Goal: Transaction & Acquisition: Purchase product/service

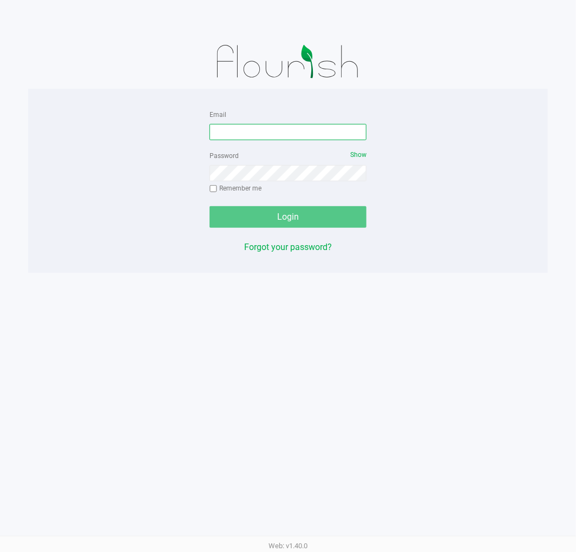
click at [273, 134] on input "Email" at bounding box center [287, 132] width 157 height 16
type input "l"
type input "[EMAIL_ADDRESS][DOMAIN_NAME]"
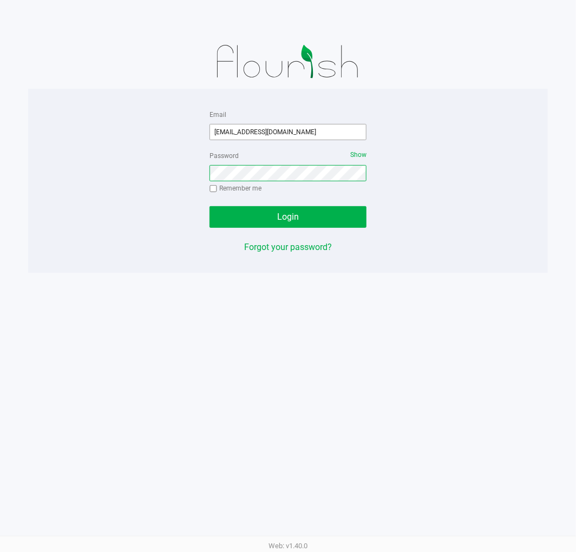
click at [209, 206] on button "Login" at bounding box center [287, 217] width 157 height 22
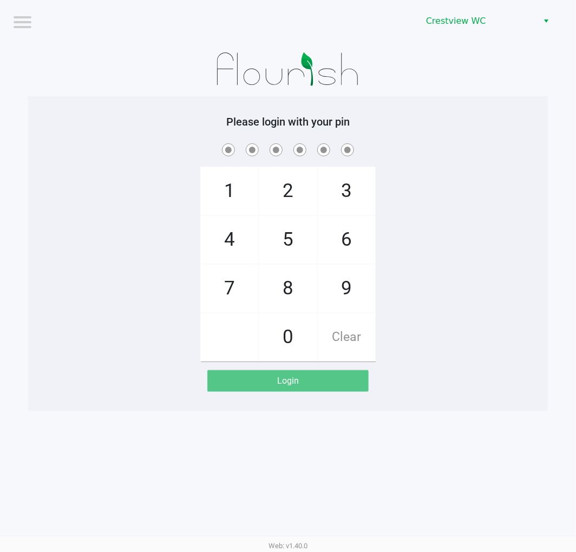
click at [128, 114] on div "Please login with your pin 1 4 7 2 5 8 0 3 6 9 Clear Login" at bounding box center [287, 253] width 519 height 314
click at [494, 338] on div "1 4 7 2 5 8 0 3 6 9 Clear" at bounding box center [287, 251] width 519 height 220
checkbox input "true"
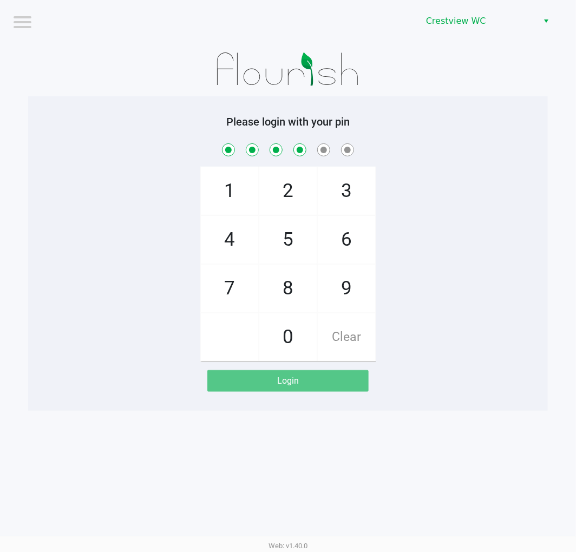
checkbox input "true"
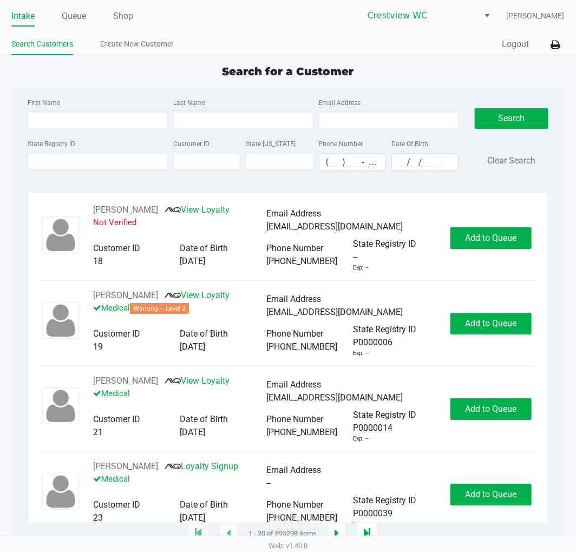
click at [444, 83] on div "Search for a Customer First Name Last Name Email Address State Registry ID Cust…" at bounding box center [287, 298] width 552 height 471
click at [65, 122] on input "First Name" at bounding box center [98, 120] width 140 height 16
type input "[PERSON_NAME]"
click at [418, 168] on input "__/__/____" at bounding box center [425, 162] width 66 height 17
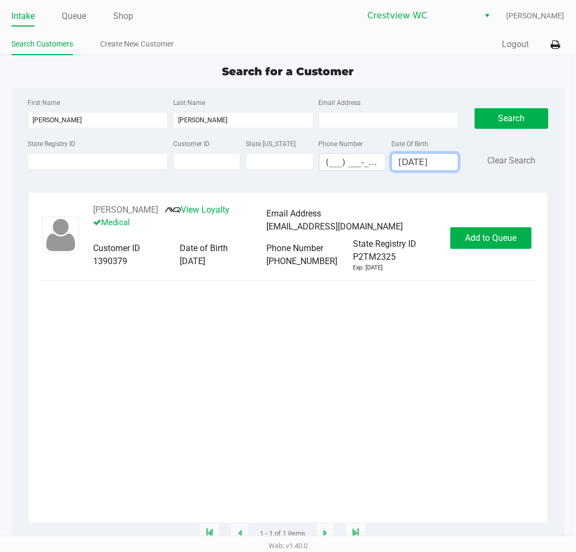
type input "[DATE]"
click at [470, 255] on div "[PERSON_NAME] View Loyalty Medical Email Address [EMAIL_ADDRESS][DOMAIN_NAME] C…" at bounding box center [287, 237] width 497 height 69
click at [473, 243] on span "Add to Queue" at bounding box center [490, 238] width 51 height 10
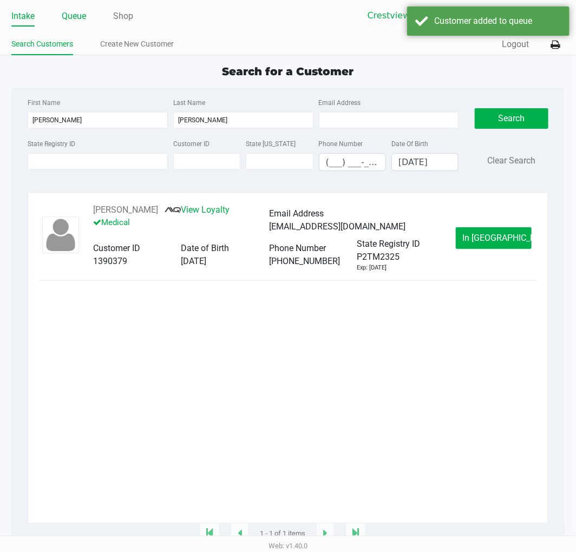
click at [83, 18] on link "Queue" at bounding box center [74, 16] width 24 height 15
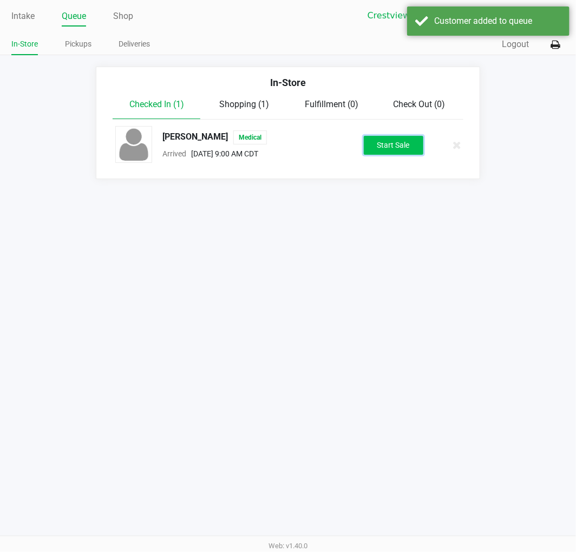
click at [391, 141] on button "Start Sale" at bounding box center [394, 145] width 60 height 19
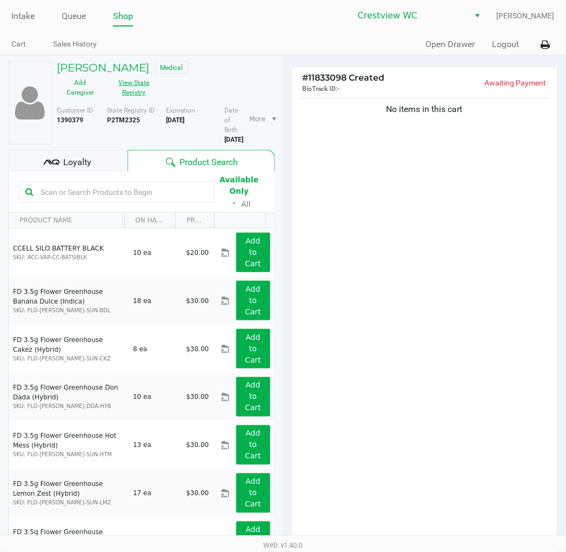
click at [143, 98] on button "View State Registry" at bounding box center [131, 87] width 54 height 27
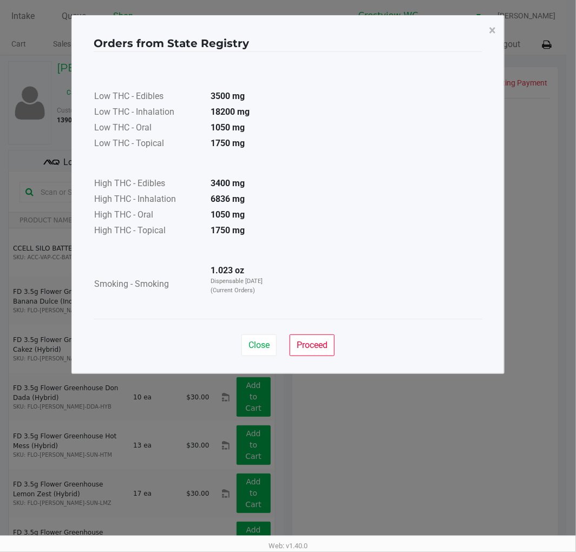
click at [261, 352] on button "Close" at bounding box center [258, 345] width 35 height 22
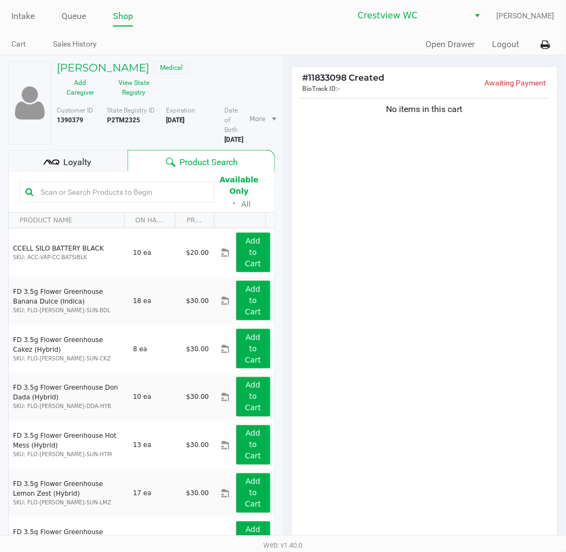
click at [356, 332] on div "No items in this cart" at bounding box center [425, 319] width 266 height 447
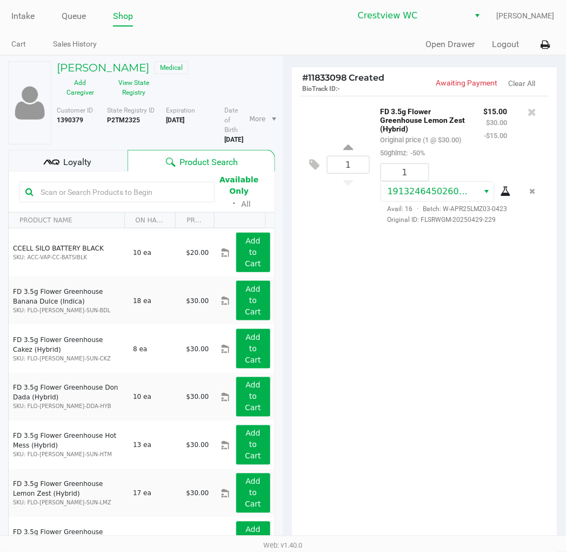
click at [422, 401] on div "1 FD 3.5g Flower Greenhouse Lemon Zest (Hybrid) Original price (1 @ $30.00) 50g…" at bounding box center [425, 319] width 266 height 447
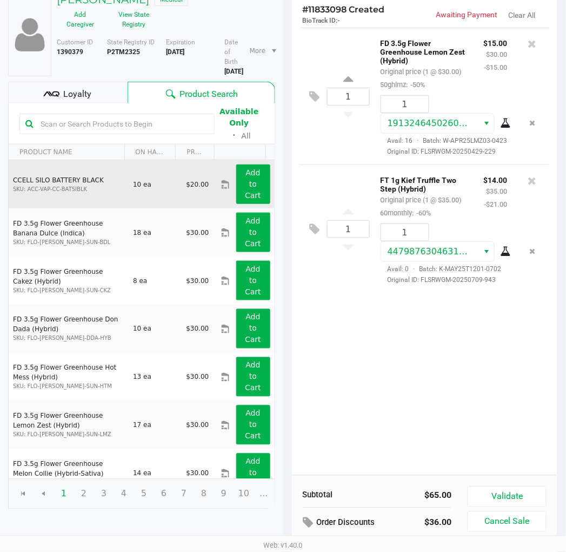
scroll to position [111, 0]
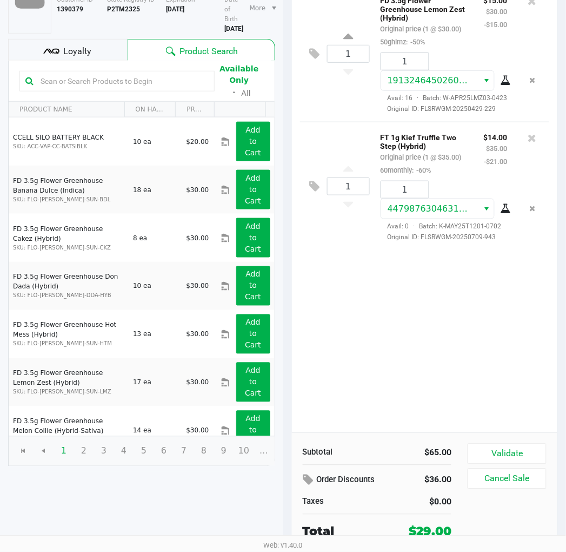
click at [76, 39] on div "Loyalty" at bounding box center [68, 50] width 120 height 22
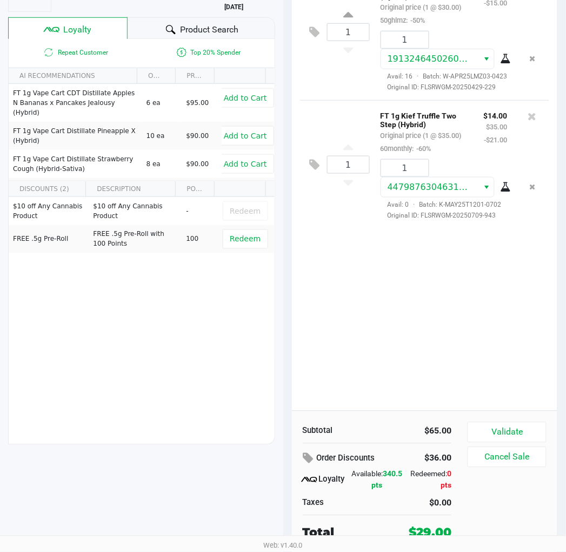
scroll to position [134, 0]
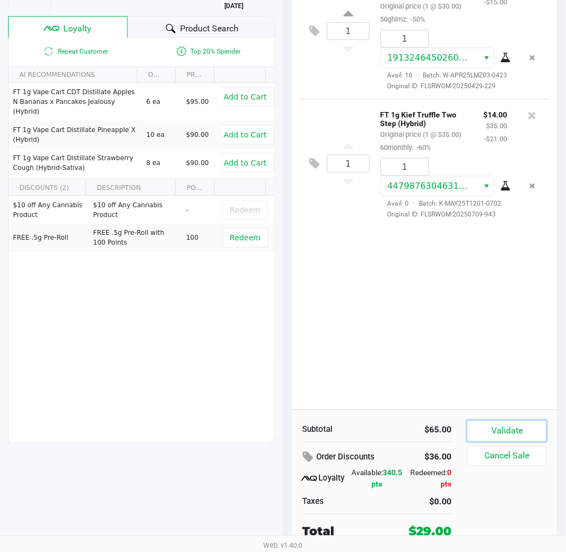
click at [496, 423] on button "Validate" at bounding box center [507, 431] width 78 height 21
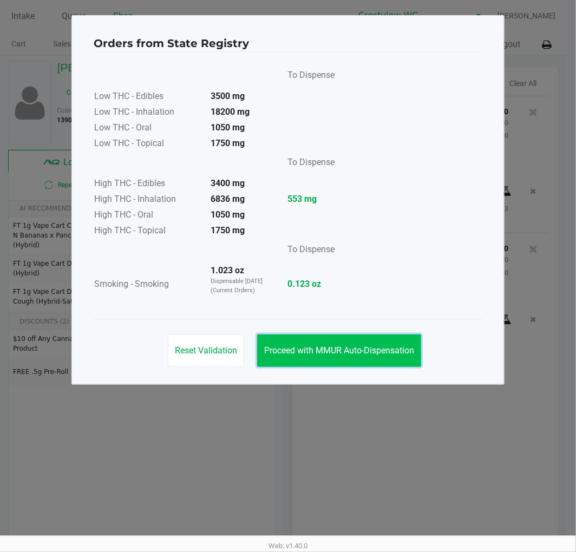
drag, startPoint x: 402, startPoint y: 344, endPoint x: 564, endPoint y: 272, distance: 177.7
click at [401, 345] on span "Proceed with MMUR Auto-Dispensation" at bounding box center [339, 350] width 150 height 10
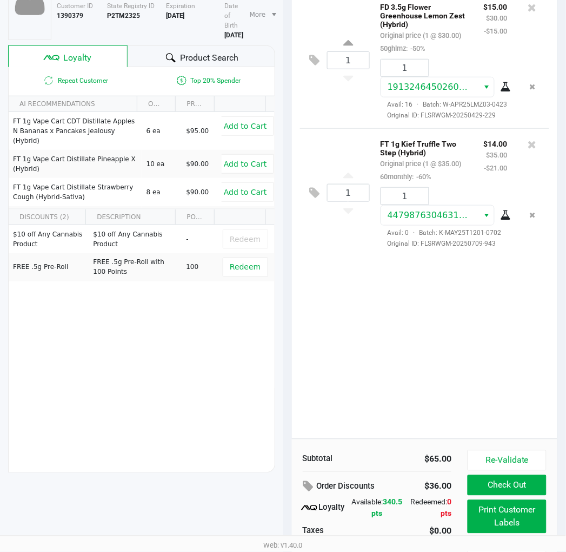
scroll to position [134, 0]
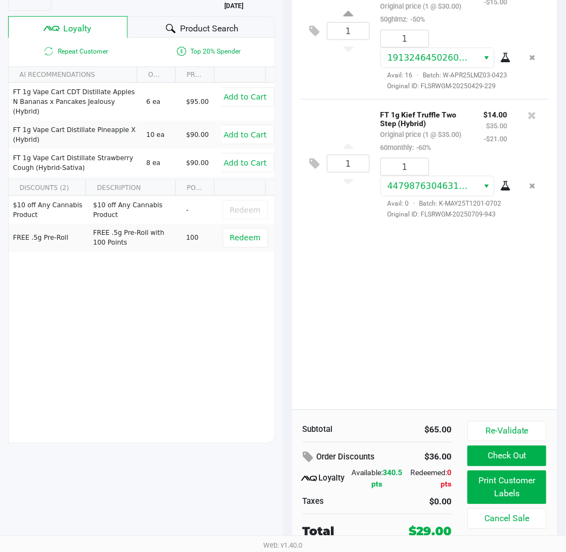
click at [538, 494] on button "Print Customer Labels" at bounding box center [507, 488] width 78 height 34
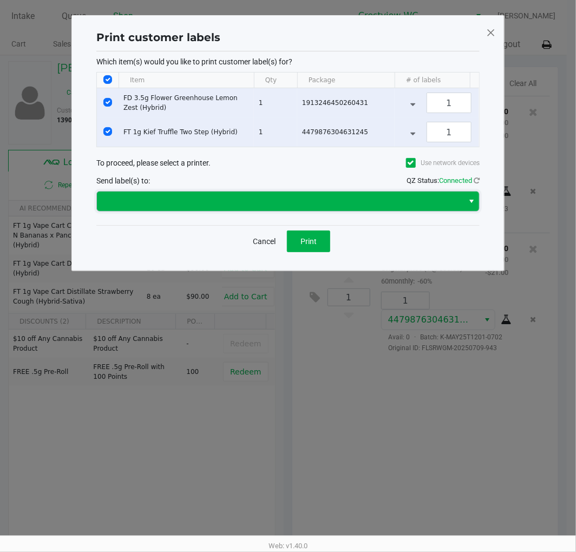
click at [347, 208] on span at bounding box center [279, 201] width 353 height 13
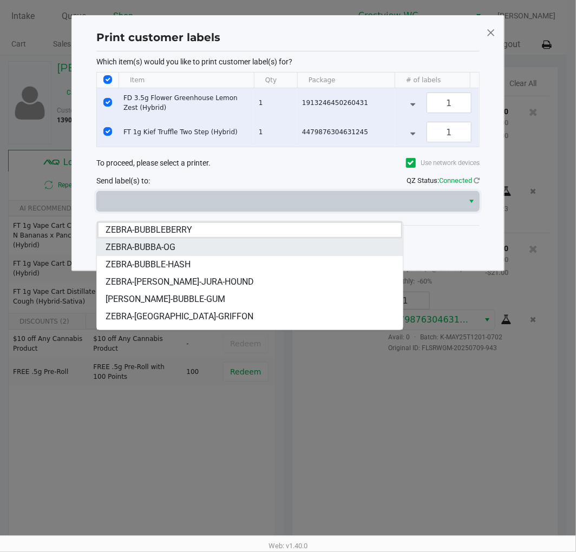
click at [186, 239] on li "ZEBRA-BUBBA-OG" at bounding box center [249, 247] width 305 height 17
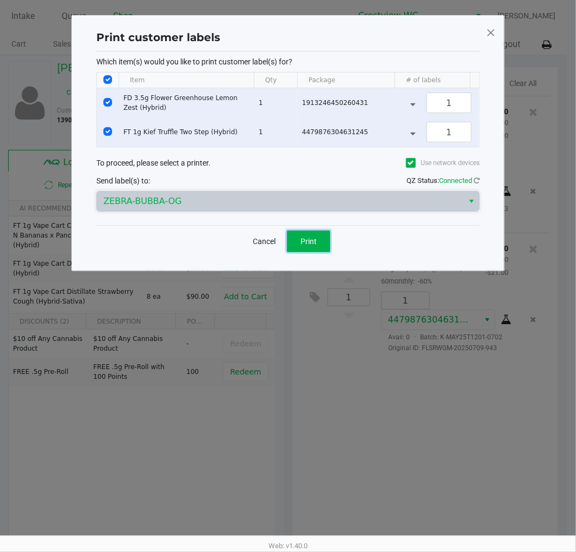
click at [313, 246] on span "Print" at bounding box center [308, 241] width 16 height 9
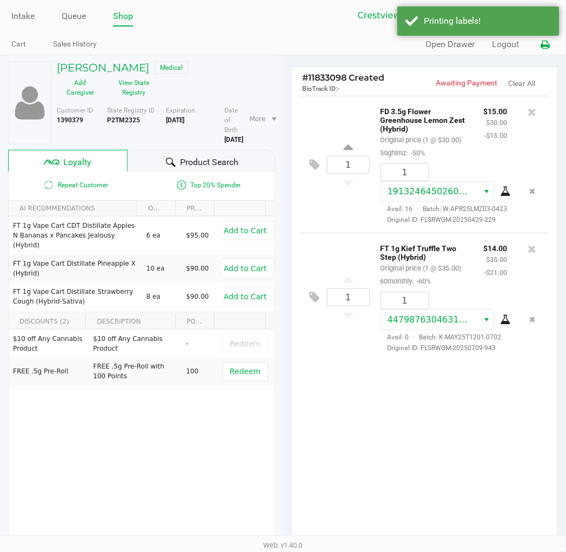
click at [554, 51] on button at bounding box center [546, 45] width 18 height 20
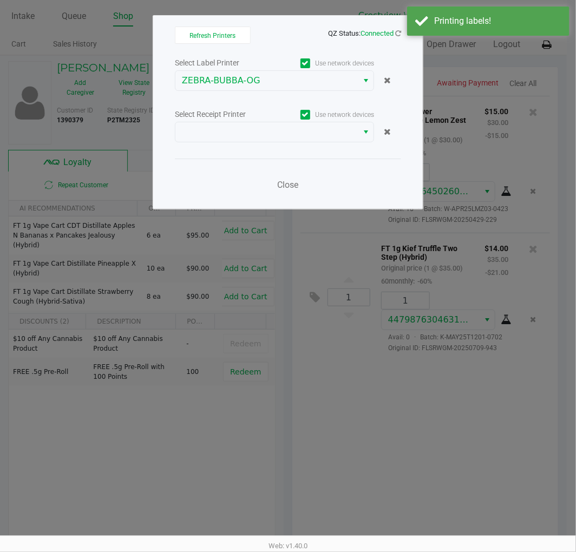
drag, startPoint x: 212, startPoint y: 150, endPoint x: 222, endPoint y: 134, distance: 18.9
click at [213, 148] on div "Select Label Printer Use network devices ZEBRA-BUBBA-OG Select Receipt Printer …" at bounding box center [288, 127] width 226 height 142
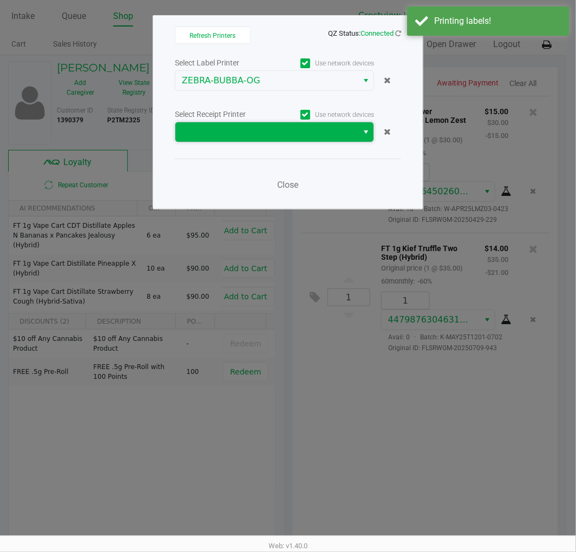
click at [222, 134] on span at bounding box center [266, 132] width 169 height 13
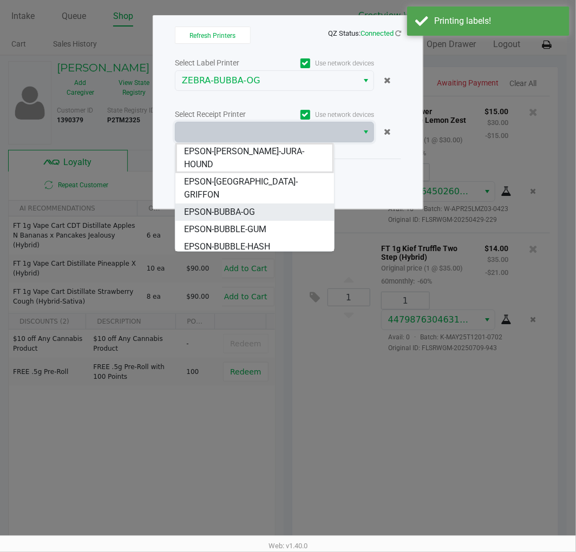
click at [233, 206] on span "EPSON-BUBBA-OG" at bounding box center [219, 212] width 71 height 13
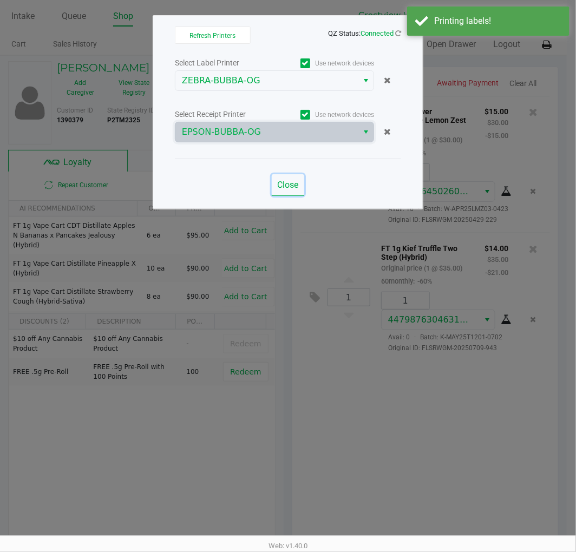
click at [282, 183] on span "Close" at bounding box center [288, 185] width 21 height 10
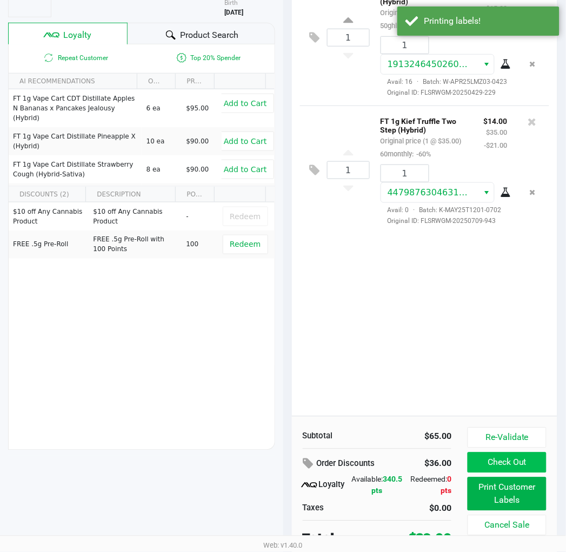
scroll to position [134, 0]
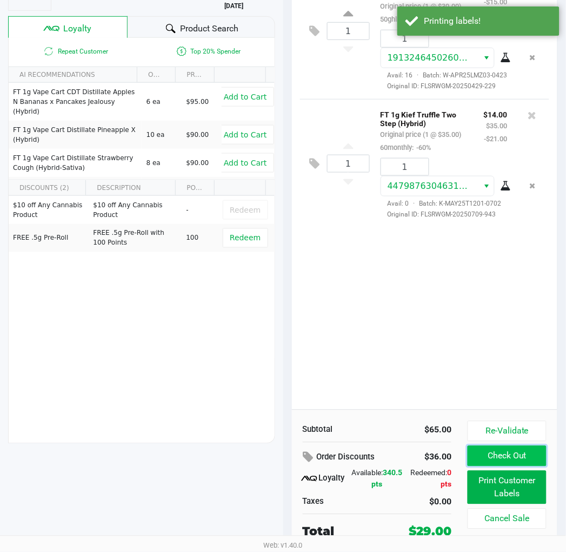
click at [506, 455] on button "Check Out" at bounding box center [507, 456] width 78 height 21
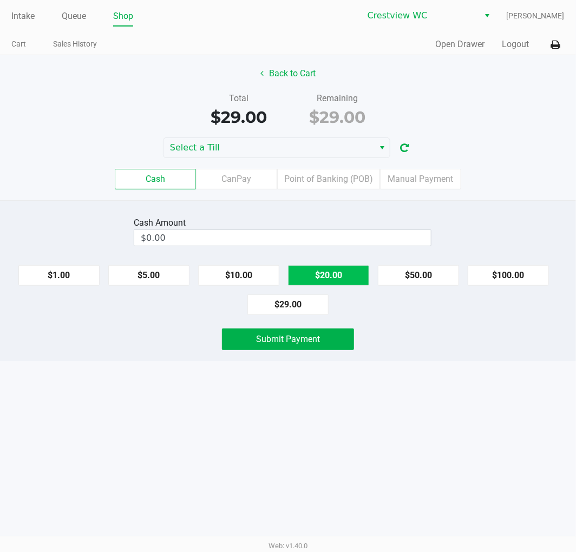
click at [358, 282] on button "$20.00" at bounding box center [328, 275] width 81 height 21
type input "$40.00"
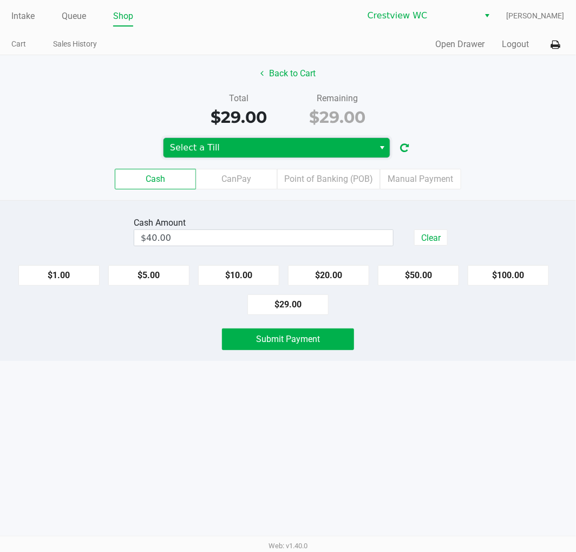
click at [345, 157] on span "Select a Till" at bounding box center [268, 147] width 210 height 19
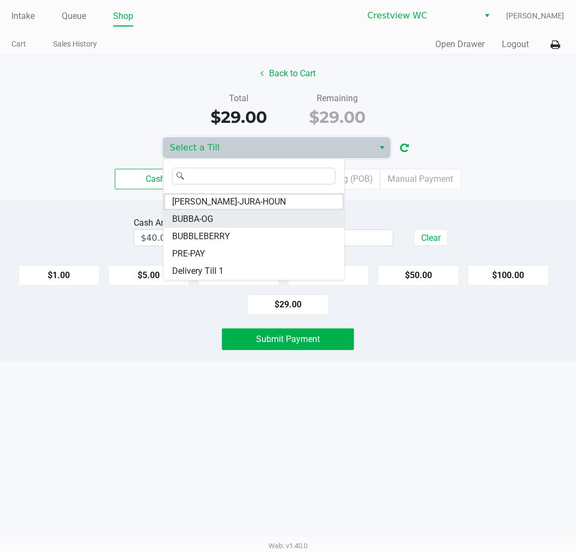
click at [236, 217] on li "BUBBA-OG" at bounding box center [253, 218] width 181 height 17
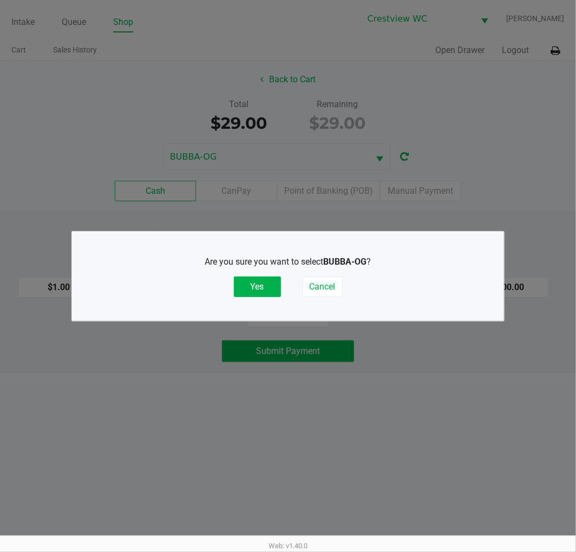
click at [280, 267] on p "Are you sure you want to select BUBBA-OG ?" at bounding box center [288, 261] width 372 height 13
drag, startPoint x: 277, startPoint y: 268, endPoint x: 270, endPoint y: 284, distance: 17.0
click at [274, 275] on div "Are you sure you want to select BUBBA-OG ? Yes Cancel" at bounding box center [288, 276] width 388 height 42
click at [270, 284] on button "Yes" at bounding box center [257, 286] width 47 height 21
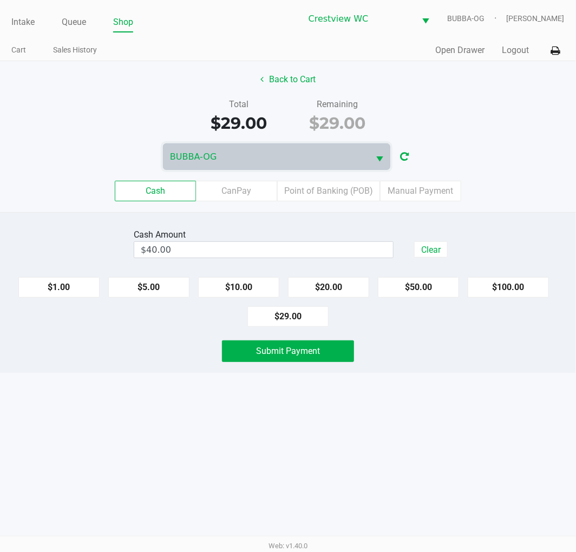
click at [306, 378] on div "Intake Queue Shop Crestview WC BUBBA-OG [PERSON_NAME] Cart Sales History Quick …" at bounding box center [288, 276] width 576 height 552
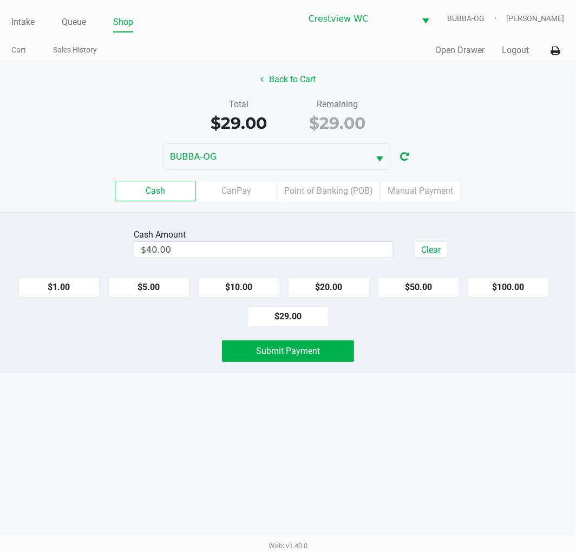
click at [332, 359] on button "Submit Payment" at bounding box center [288, 351] width 132 height 22
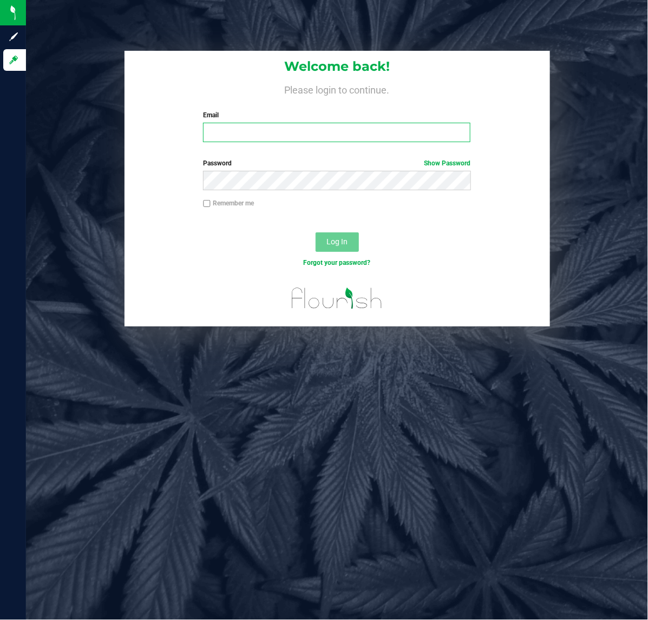
click at [216, 123] on input "Email" at bounding box center [336, 132] width 267 height 19
type input "[EMAIL_ADDRESS][DOMAIN_NAME]"
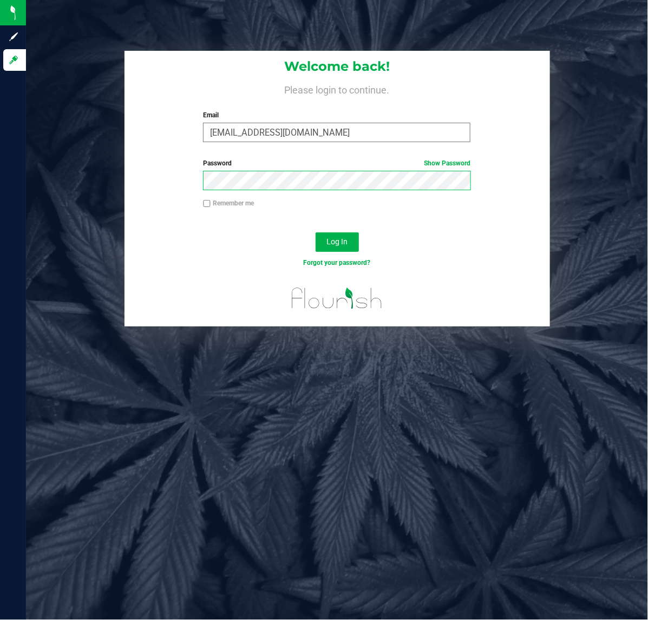
click at [315, 233] on button "Log In" at bounding box center [336, 242] width 43 height 19
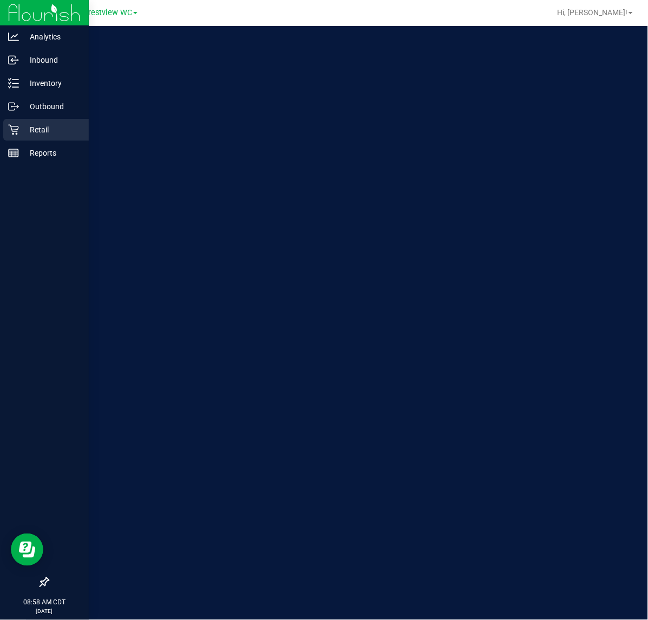
click at [22, 125] on p "Retail" at bounding box center [51, 129] width 65 height 13
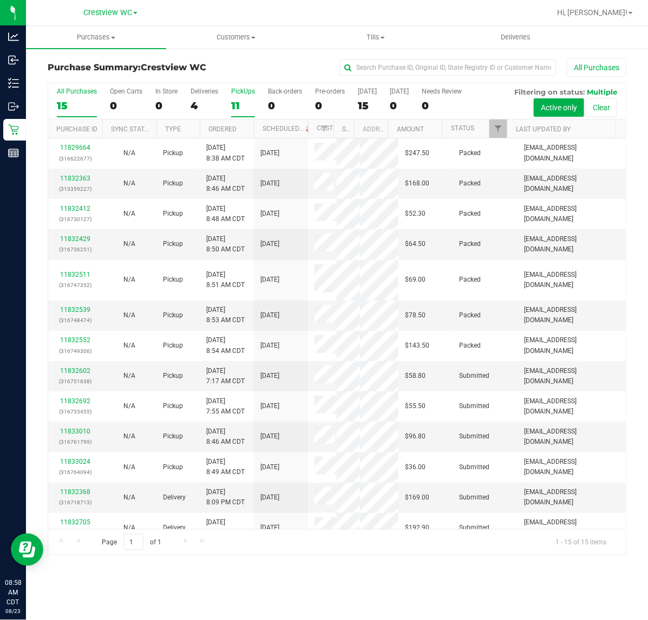
click at [253, 102] on div "11" at bounding box center [243, 106] width 24 height 12
click at [0, 0] on input "PickUps 11" at bounding box center [0, 0] width 0 height 0
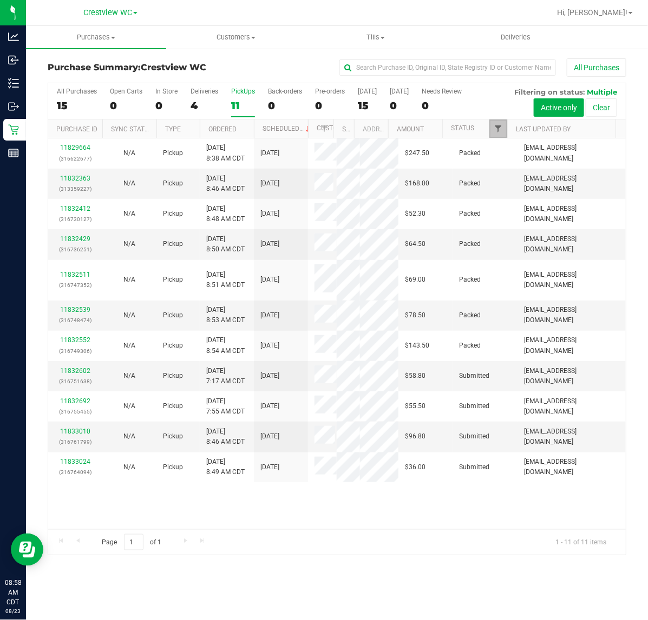
click at [500, 133] on span "Filter" at bounding box center [497, 128] width 9 height 9
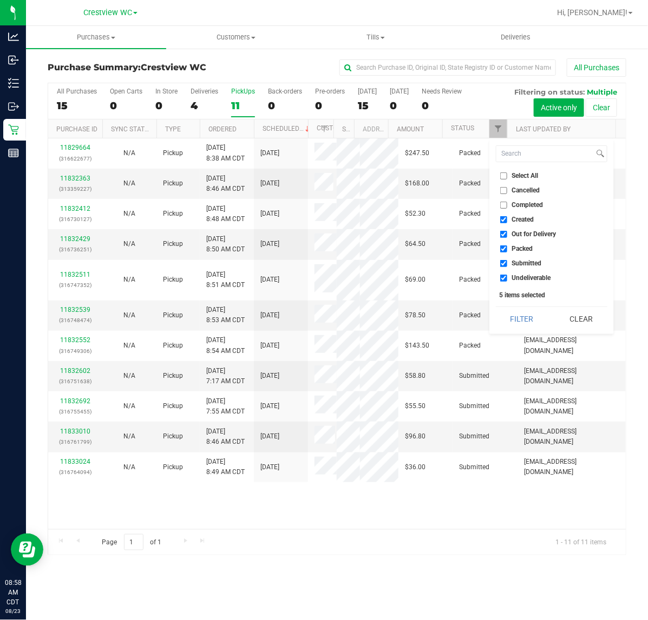
click at [515, 182] on ul "Select All Cancelled Completed Created Out for Delivery Packed Submitted Undeli…" at bounding box center [551, 227] width 111 height 114
click at [518, 174] on span "Select All" at bounding box center [525, 176] width 27 height 6
click at [507, 174] on input "Select All" at bounding box center [503, 176] width 7 height 7
checkbox input "true"
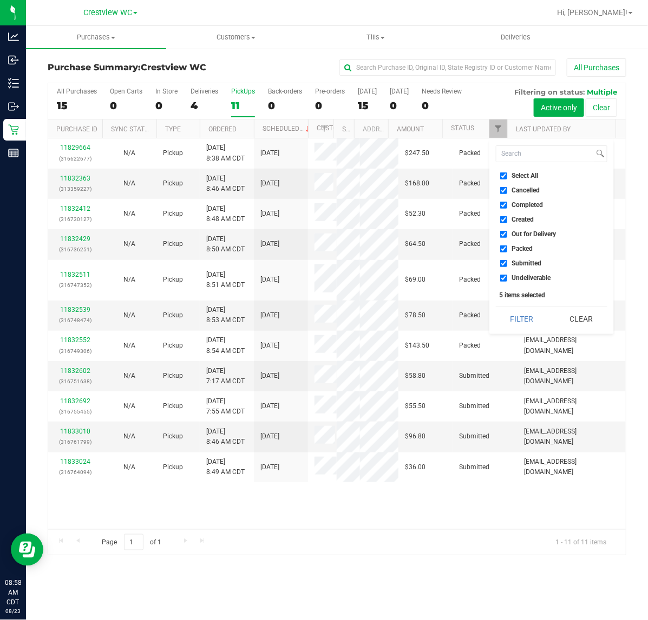
checkbox input "true"
click at [518, 174] on span "Select All" at bounding box center [525, 176] width 27 height 6
click at [507, 174] on input "Select All" at bounding box center [503, 176] width 7 height 7
checkbox input "false"
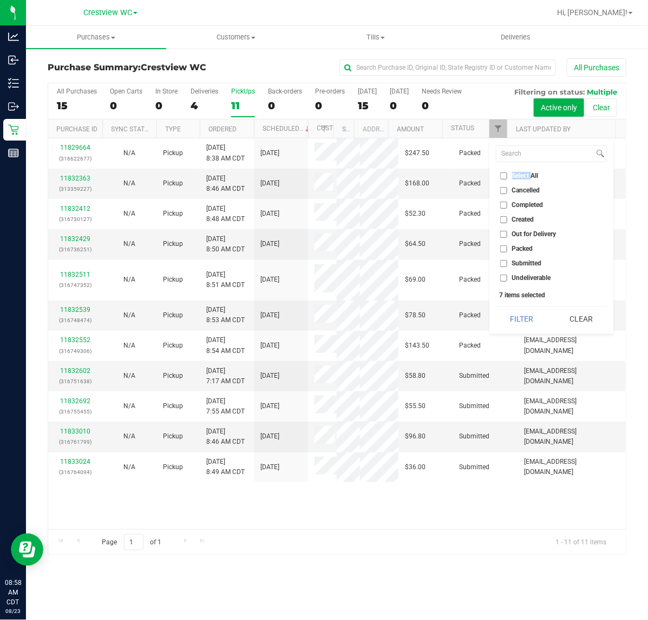
checkbox input "false"
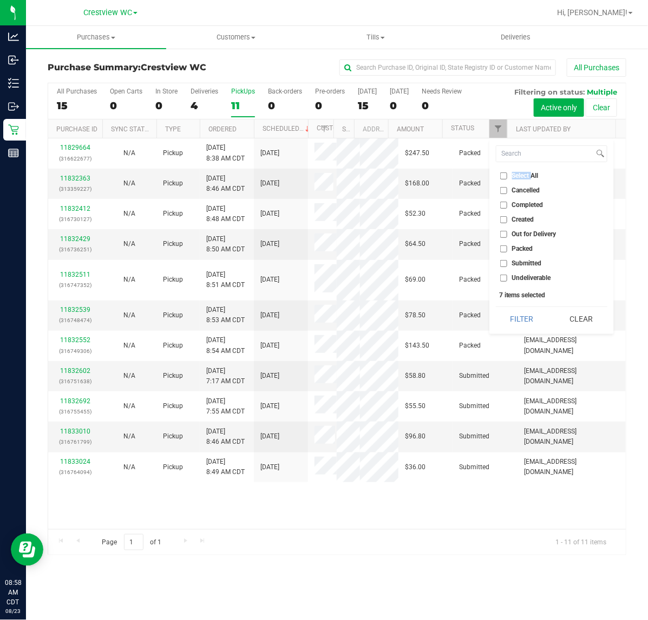
checkbox input "false"
click at [528, 260] on span "Submitted" at bounding box center [527, 263] width 30 height 6
click at [507, 260] on input "Submitted" at bounding box center [503, 263] width 7 height 7
checkbox input "true"
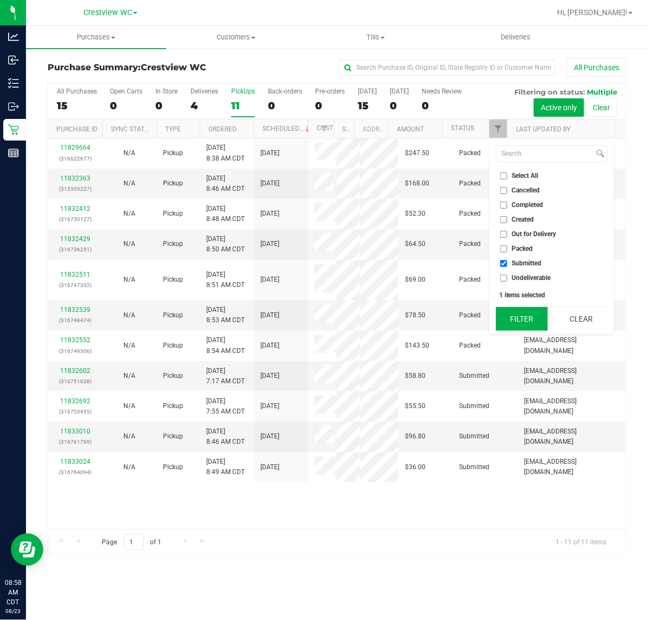
click at [521, 308] on button "Filter" at bounding box center [522, 319] width 52 height 24
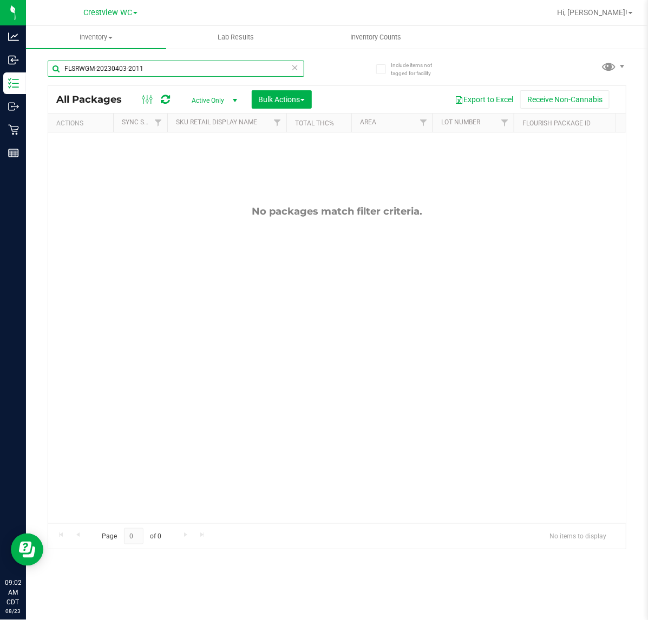
drag, startPoint x: 217, startPoint y: 66, endPoint x: -189, endPoint y: 88, distance: 406.8
click at [0, 88] on html "Analytics Inbound Inventory Outbound Retail Reports 09:02 AM CDT [DATE] 08/23 C…" at bounding box center [324, 310] width 648 height 620
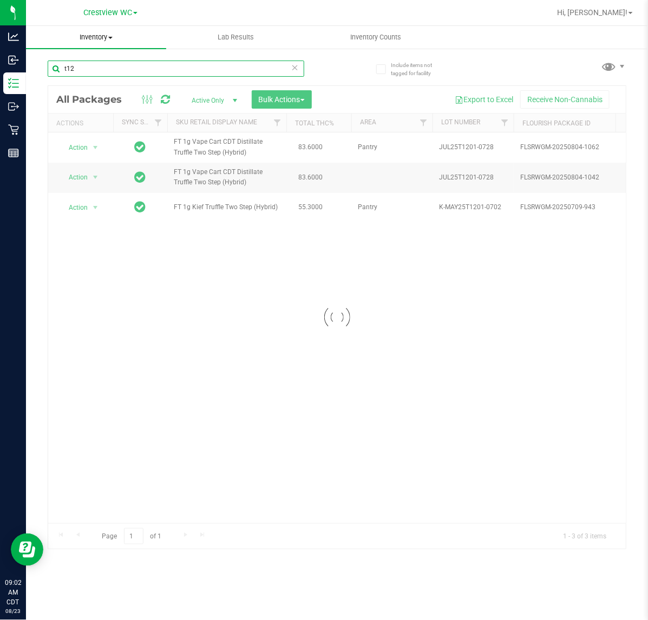
type input "t12"
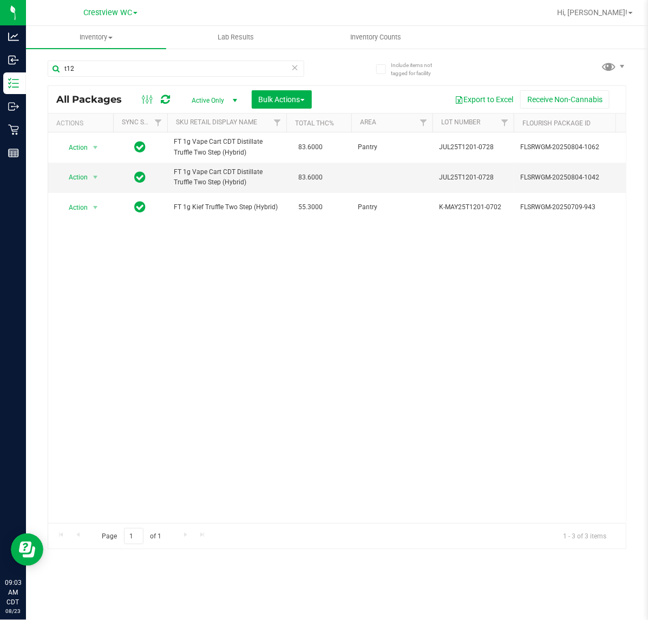
click at [376, 337] on div "Action Action Edit attributes Global inventory Locate package Package audit log…" at bounding box center [336, 328] width 577 height 391
